Goal: Find specific page/section: Find specific page/section

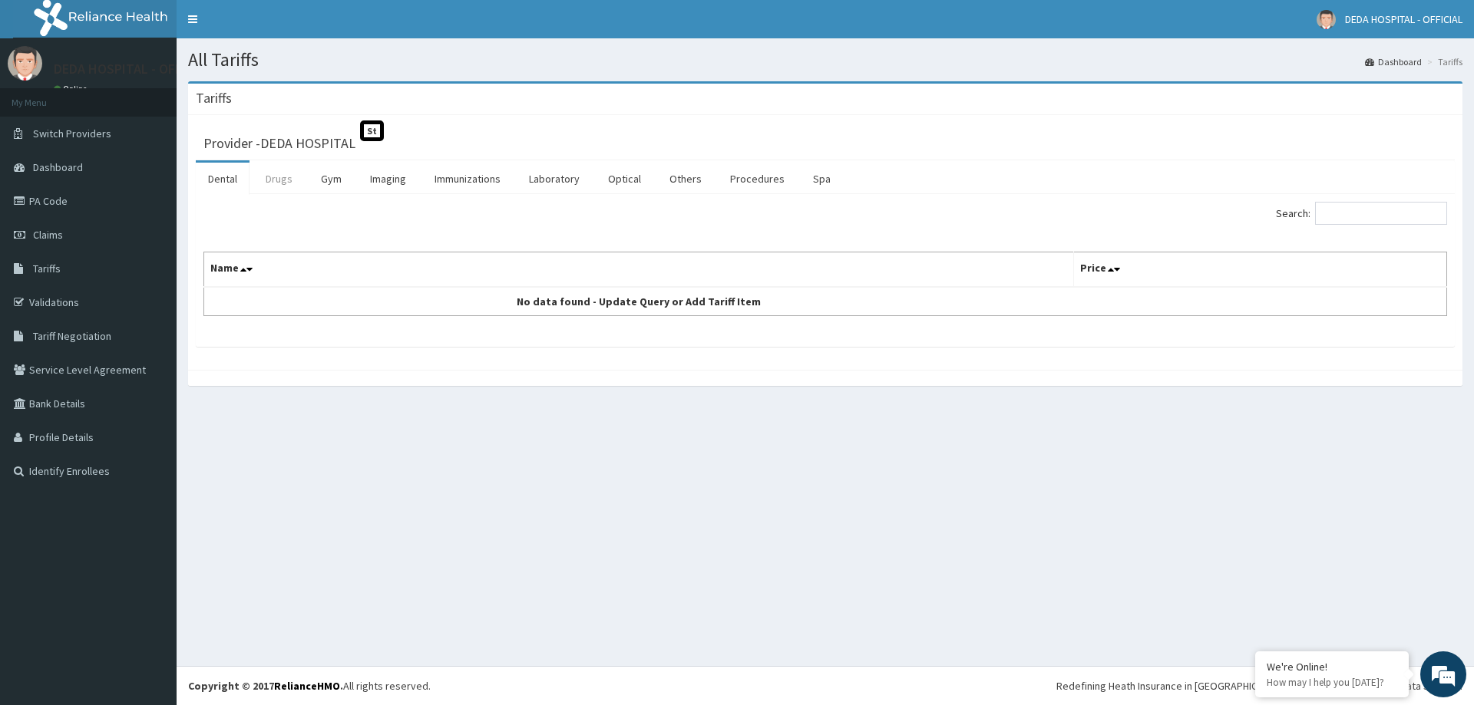
click at [276, 180] on link "Drugs" at bounding box center [278, 179] width 51 height 32
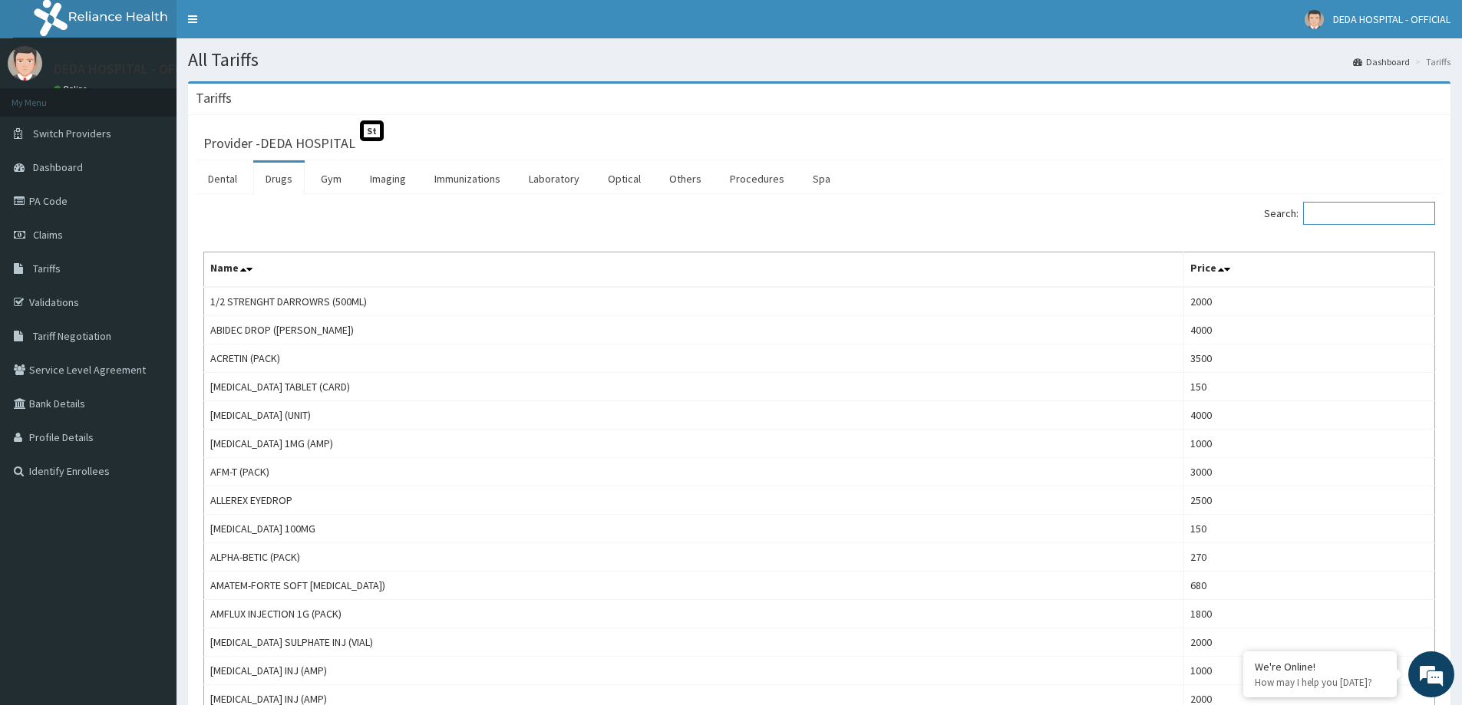
click at [1362, 216] on input "Search:" at bounding box center [1369, 213] width 132 height 23
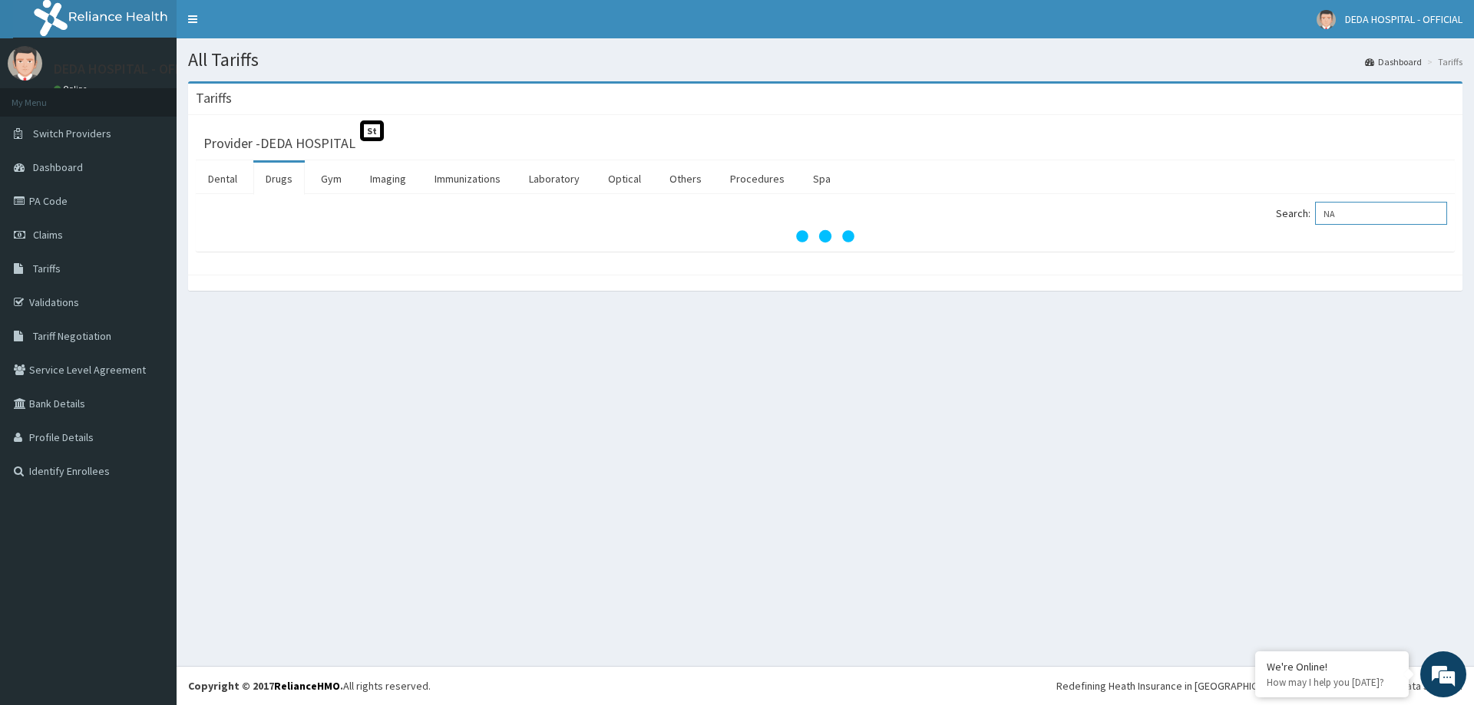
type input "N"
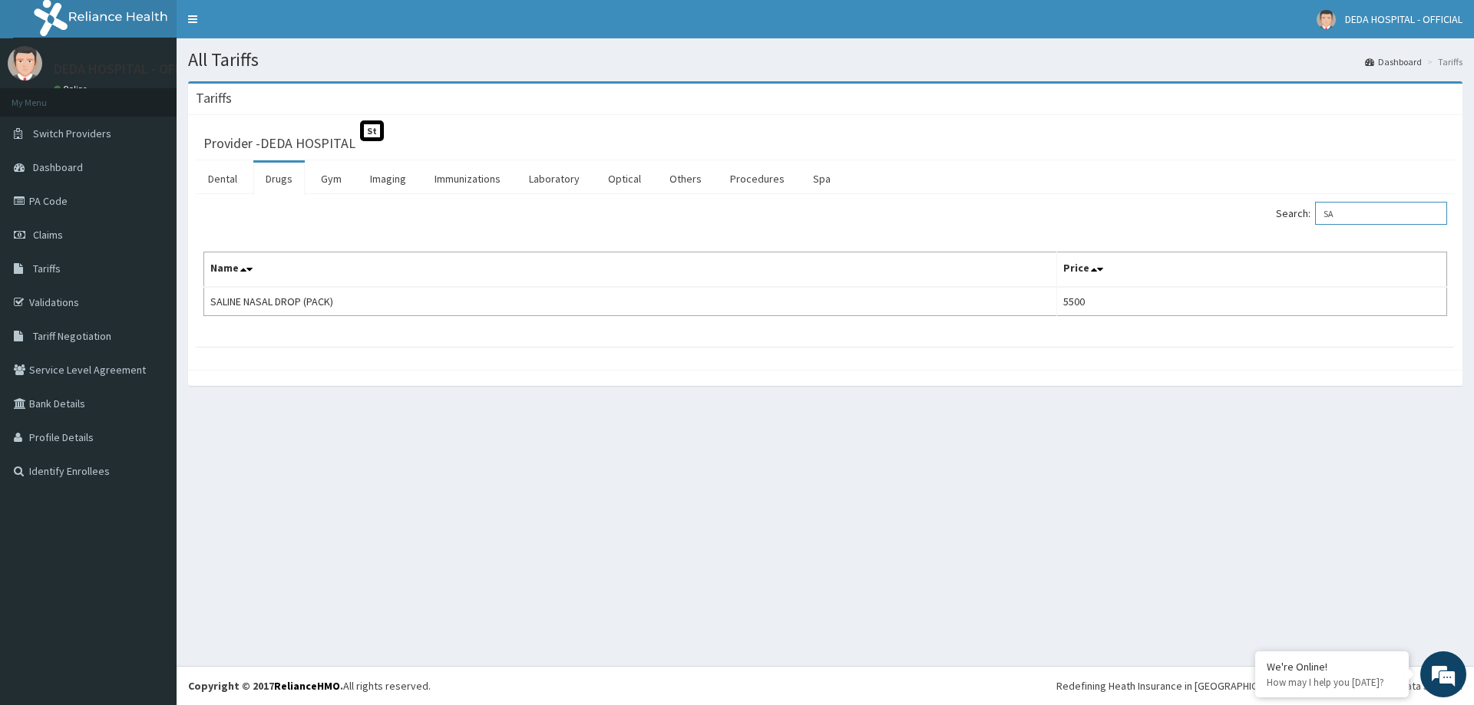
type input "S"
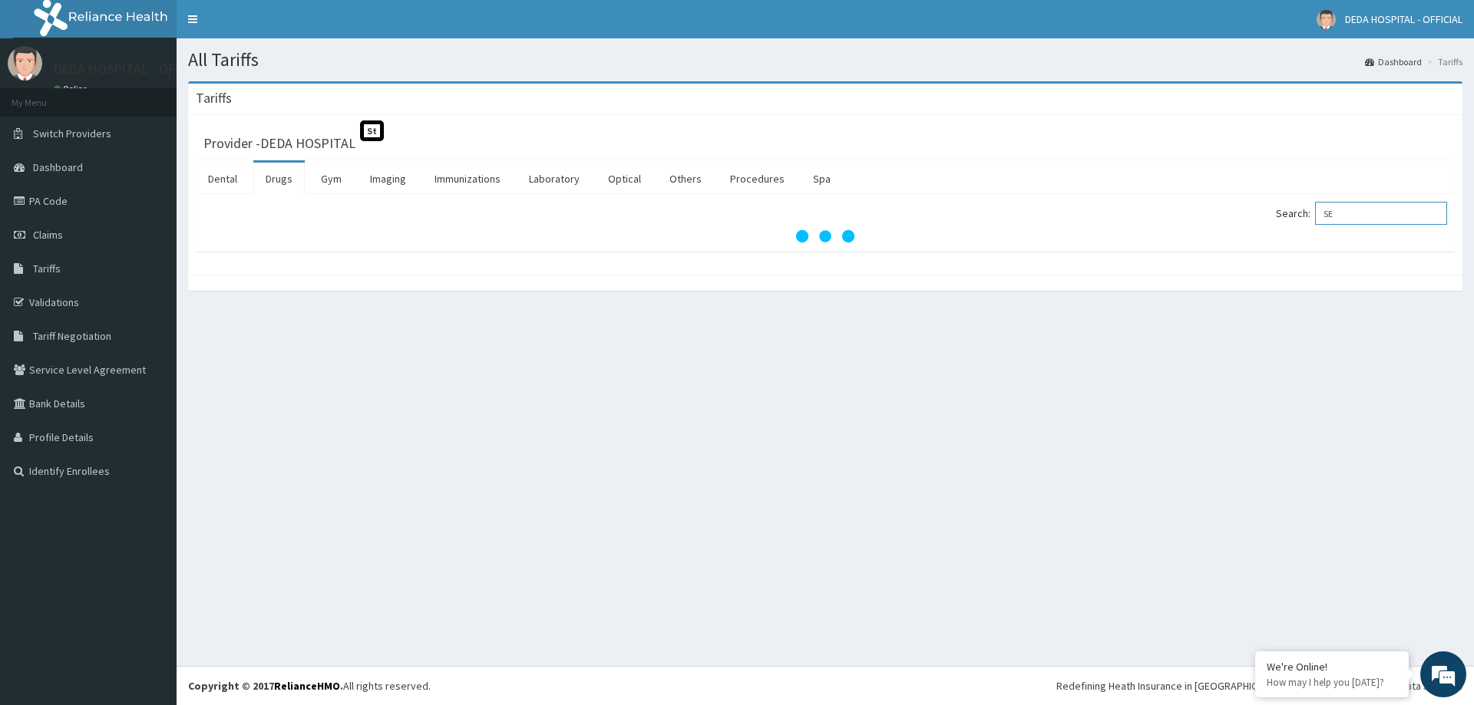
type input "S"
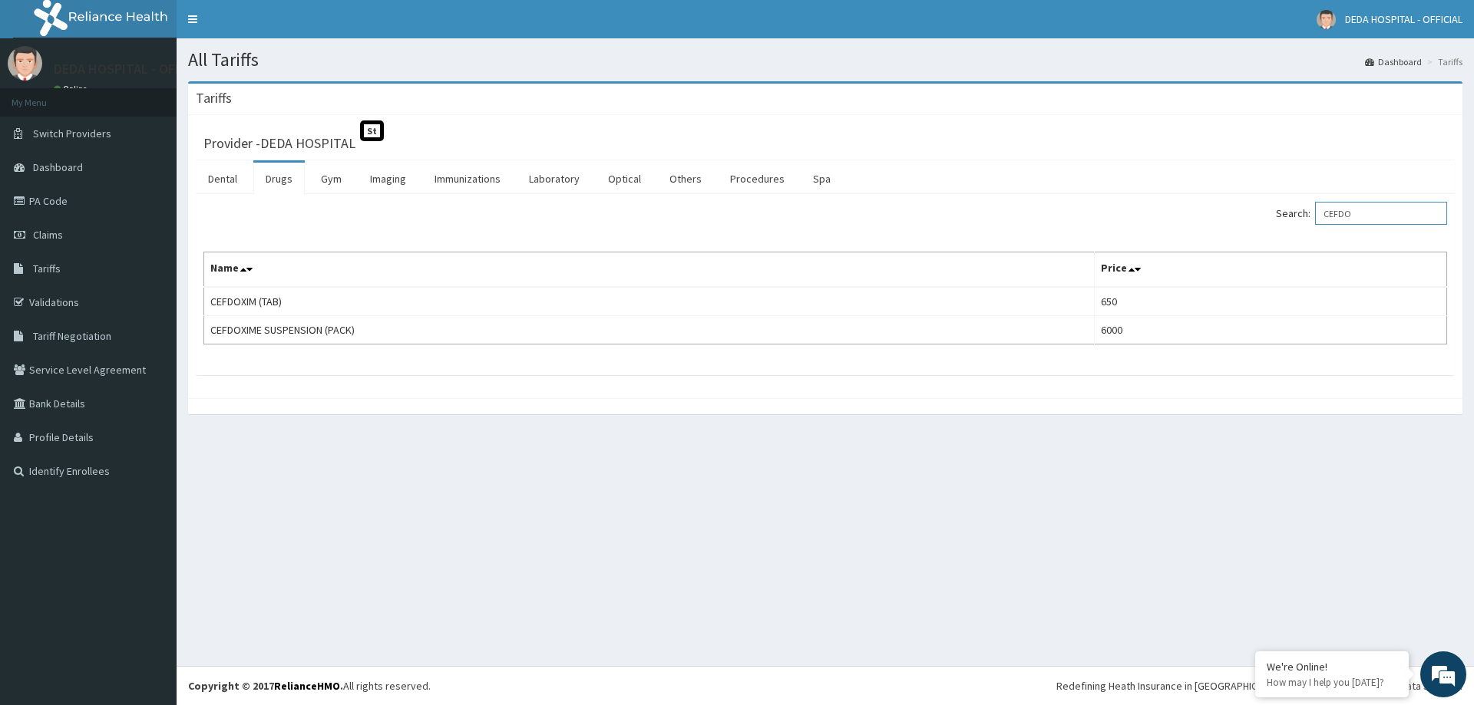
type input "CEFDO"
